Goal: Information Seeking & Learning: Understand process/instructions

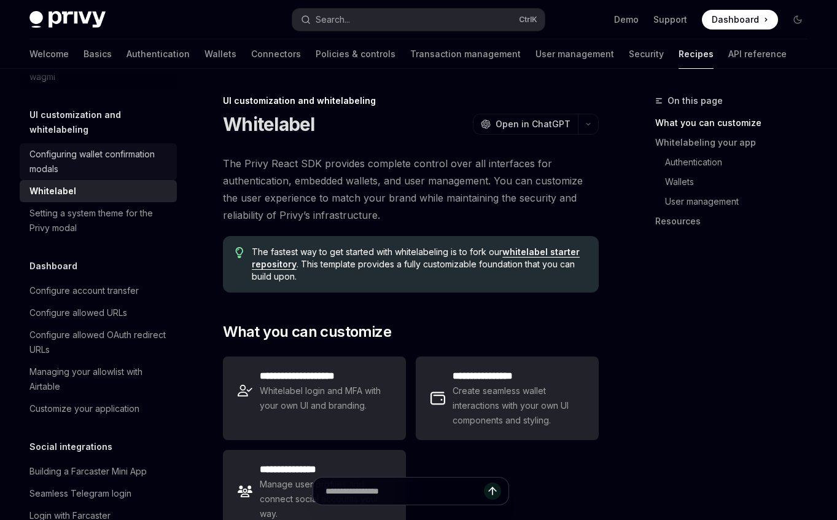
click at [114, 176] on div "Configuring wallet confirmation modals" at bounding box center [99, 161] width 140 height 29
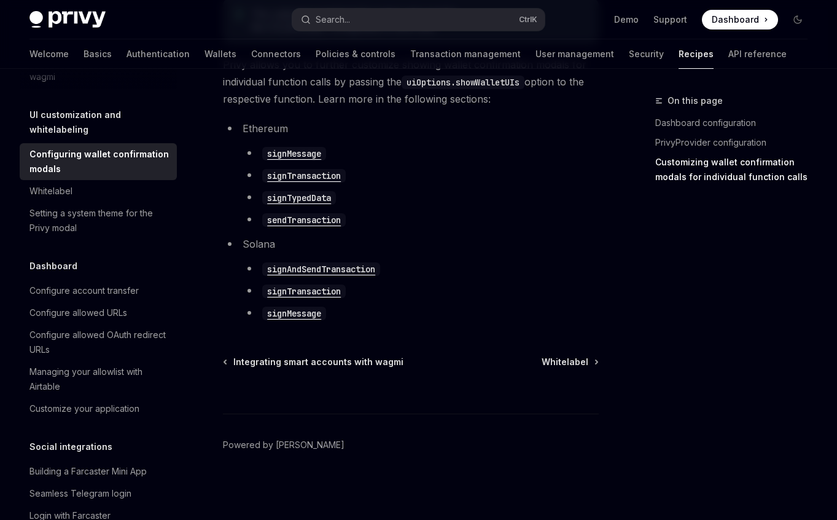
scroll to position [852, 0]
click at [68, 198] on div "Whitelabel" at bounding box center [50, 191] width 43 height 15
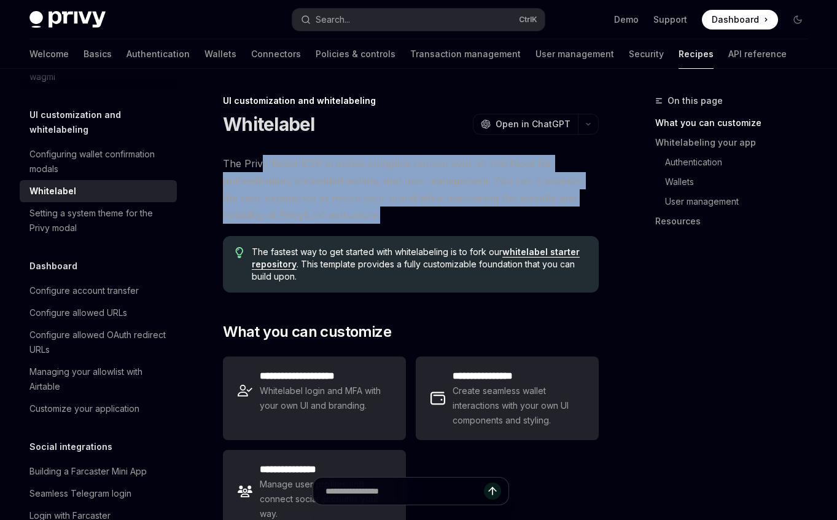
drag, startPoint x: 264, startPoint y: 168, endPoint x: 462, endPoint y: 208, distance: 201.8
click at [462, 208] on span "The Privy React SDK provides complete control over all interfaces for authentic…" at bounding box center [411, 189] width 376 height 69
drag, startPoint x: 252, startPoint y: 158, endPoint x: 473, endPoint y: 216, distance: 227.9
click at [473, 216] on span "The Privy React SDK provides complete control over all interfaces for authentic…" at bounding box center [411, 189] width 376 height 69
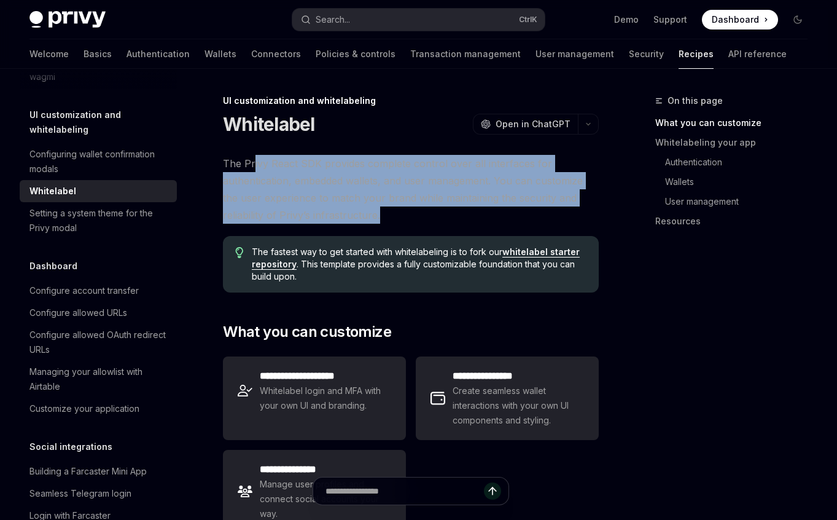
click at [473, 216] on span "The Privy React SDK provides complete control over all interfaces for authentic…" at bounding box center [411, 189] width 376 height 69
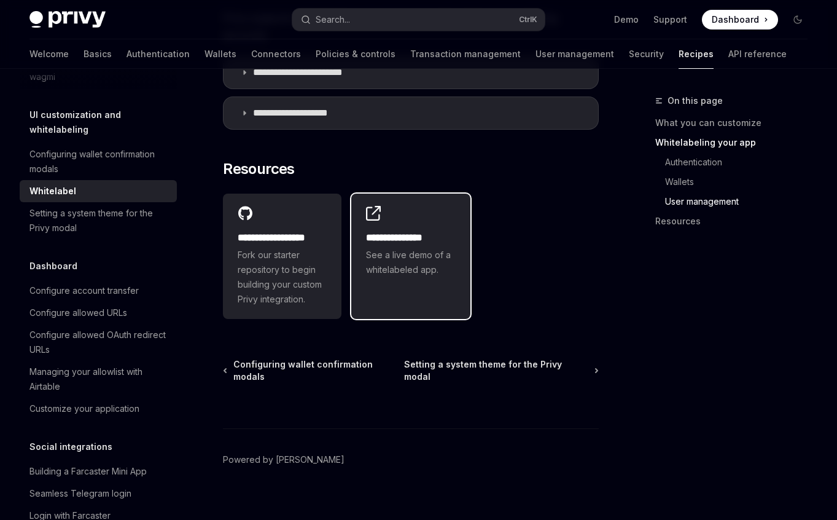
scroll to position [1821, 0]
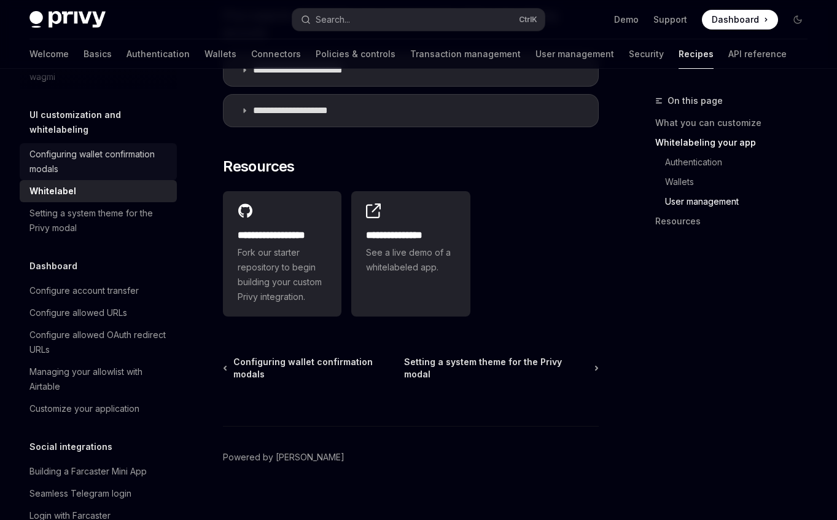
click at [96, 176] on div "Configuring wallet confirmation modals" at bounding box center [99, 161] width 140 height 29
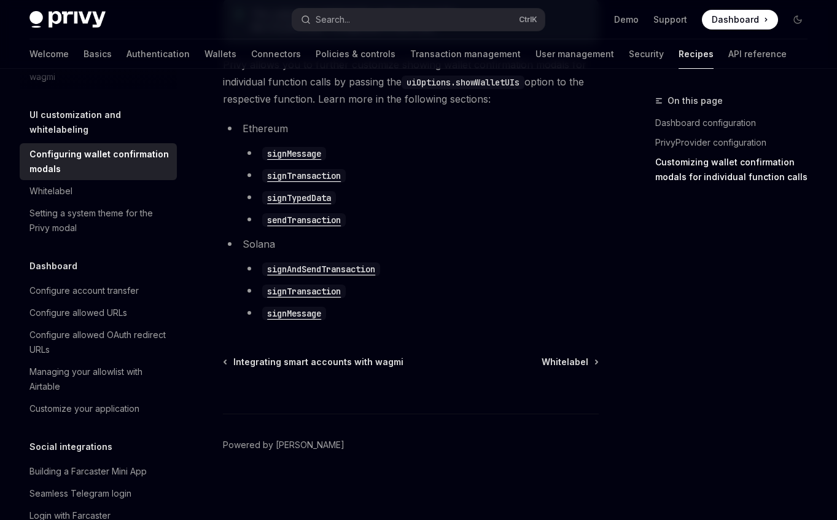
scroll to position [852, 0]
click at [86, 235] on div "Setting a system theme for the Privy modal" at bounding box center [99, 220] width 140 height 29
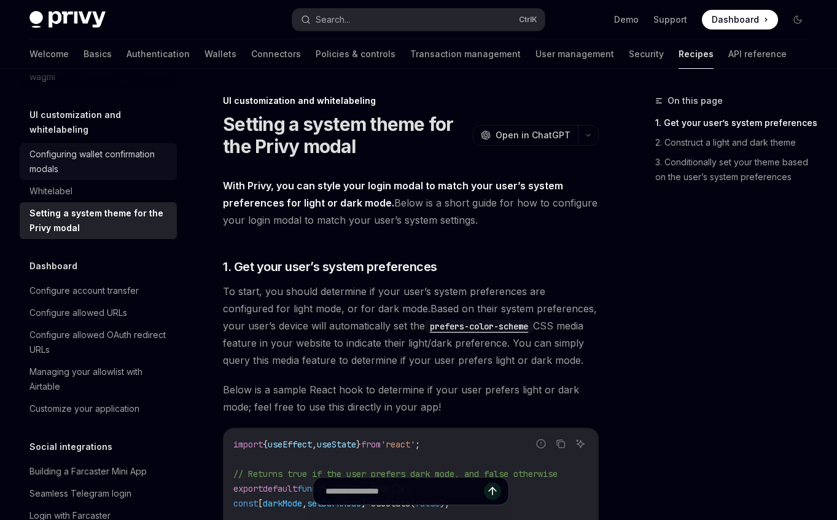
click at [60, 176] on div "Configuring wallet confirmation modals" at bounding box center [99, 161] width 140 height 29
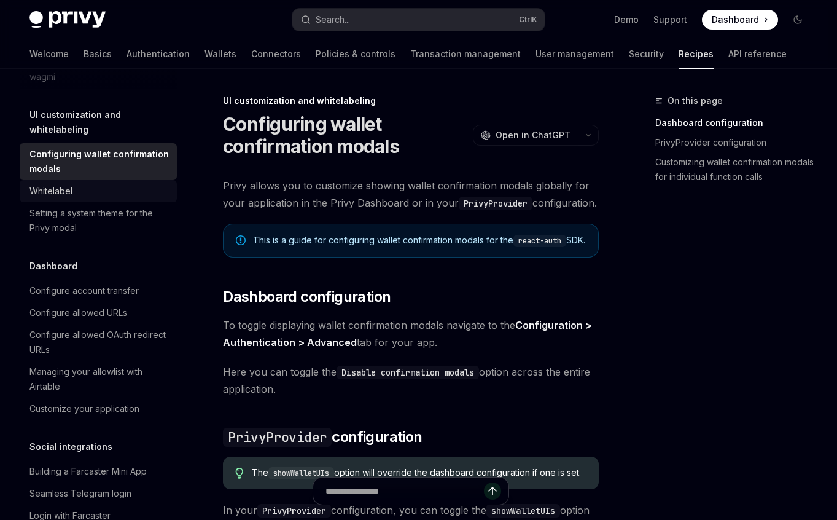
click at [55, 198] on div "Whitelabel" at bounding box center [50, 191] width 43 height 15
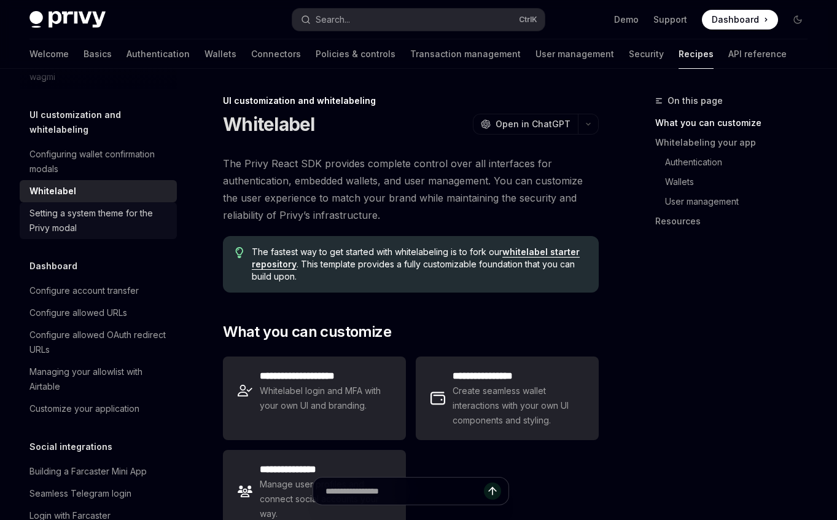
click at [66, 235] on div "Setting a system theme for the Privy modal" at bounding box center [99, 220] width 140 height 29
type textarea "*"
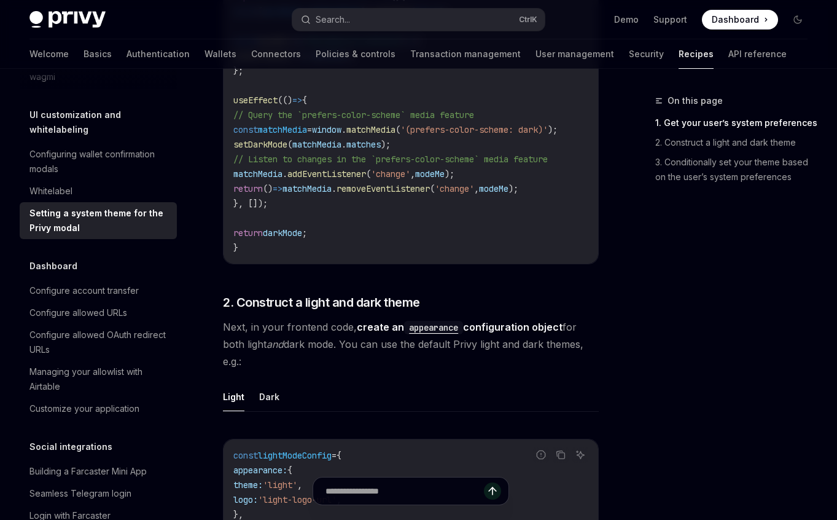
scroll to position [553, 0]
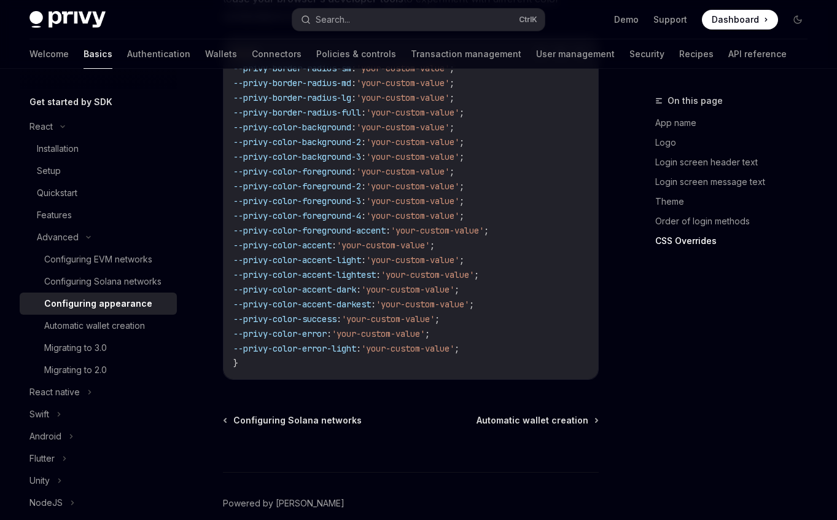
scroll to position [3351, 0]
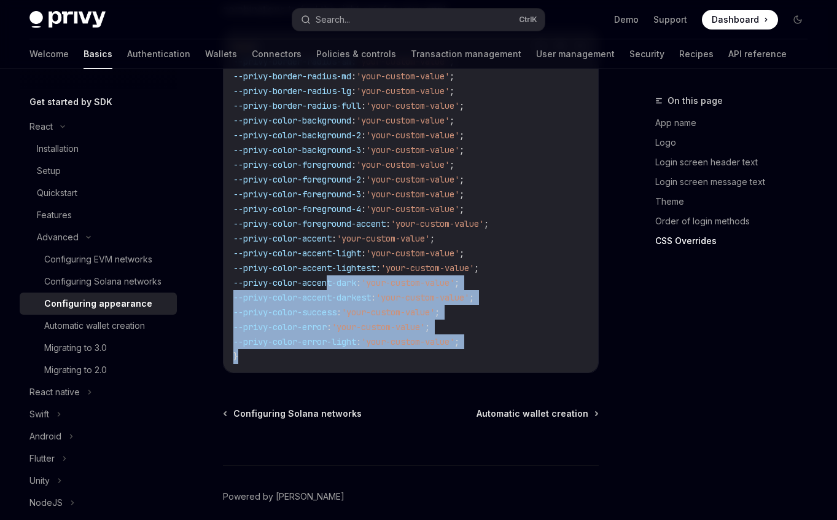
drag, startPoint x: 311, startPoint y: 305, endPoint x: 347, endPoint y: 285, distance: 40.7
click at [331, 235] on code "body { --privy-border-radius-sm : 'your-custom-value' ; --privy-border-radius-m…" at bounding box center [410, 201] width 355 height 324
click at [354, 305] on code "body { --privy-border-radius-sm : 'your-custom-value' ; --privy-border-radius-m…" at bounding box center [410, 201] width 355 height 324
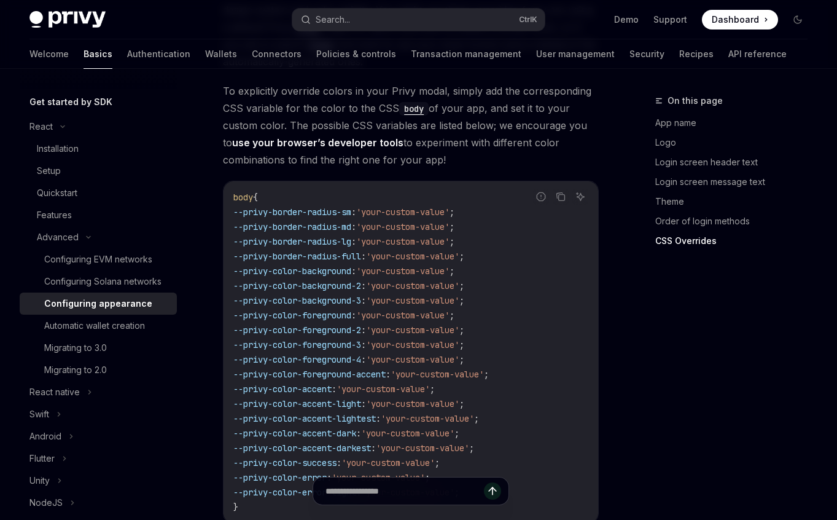
scroll to position [3228, 0]
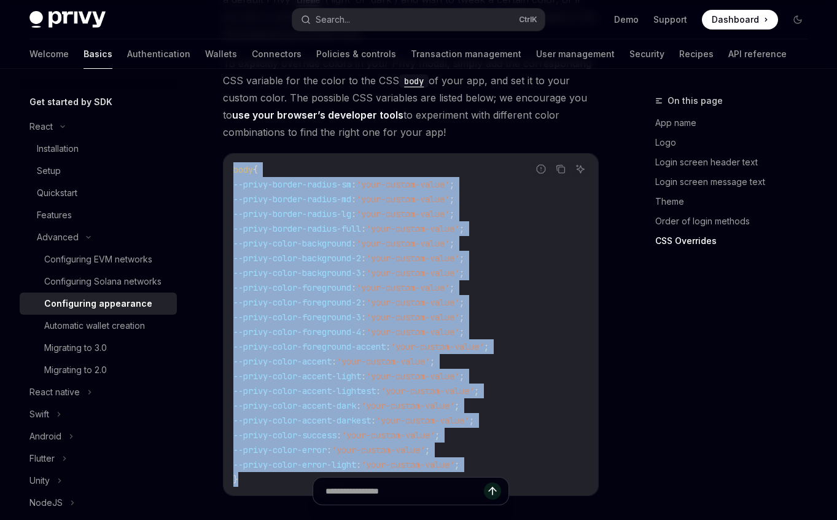
drag, startPoint x: 276, startPoint y: 432, endPoint x: 230, endPoint y: 119, distance: 316.5
click at [230, 154] on div "body { --privy-border-radius-sm : 'your-custom-value' ; --privy-border-radius-m…" at bounding box center [411, 324] width 375 height 341
copy code "body { --privy-border-radius-sm : 'your-custom-value' ; --privy-border-radius-m…"
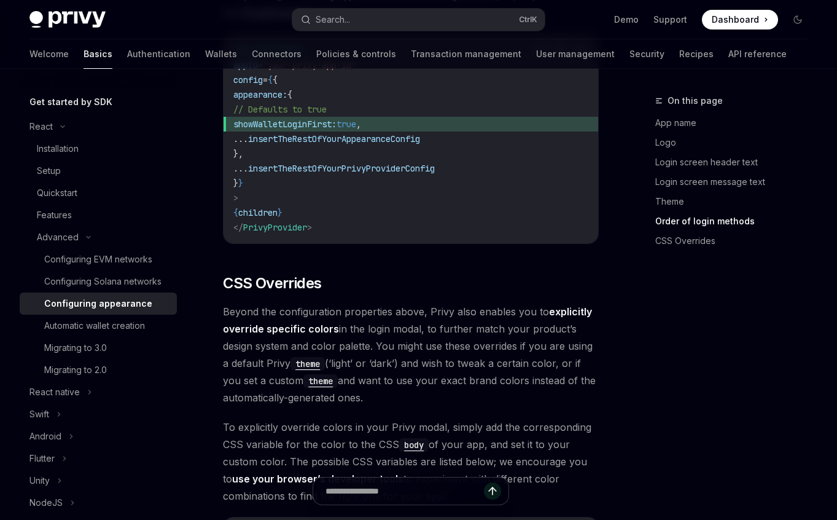
scroll to position [2860, 0]
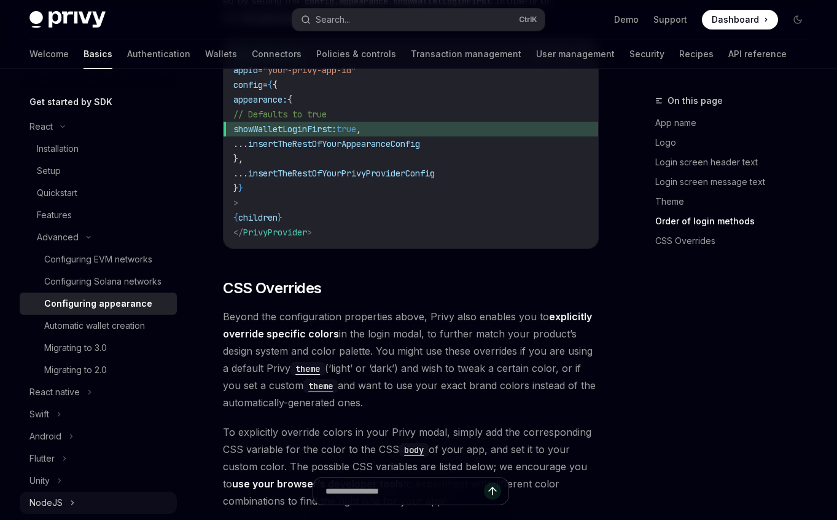
click at [150, 513] on div "NodeJS" at bounding box center [98, 502] width 157 height 22
type textarea "*"
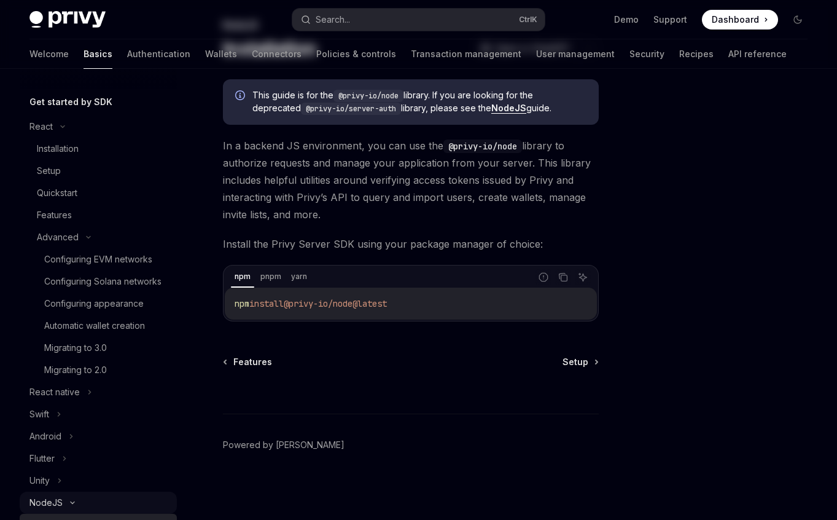
scroll to position [368, 0]
